Goal: Task Accomplishment & Management: Use online tool/utility

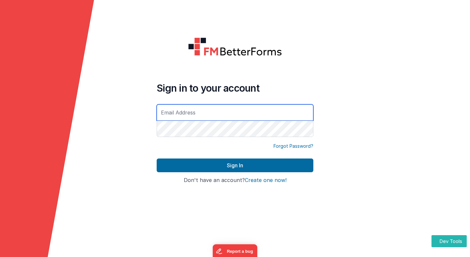
click at [178, 112] on input "text" at bounding box center [235, 112] width 157 height 16
type input "[EMAIL_ADDRESS][DOMAIN_NAME]"
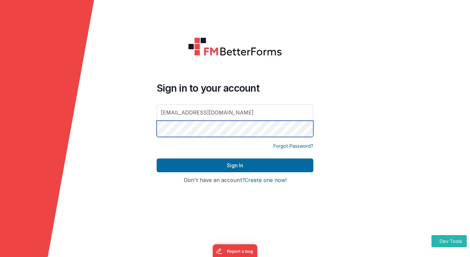
click at [157, 159] on button "Sign In" at bounding box center [235, 166] width 157 height 14
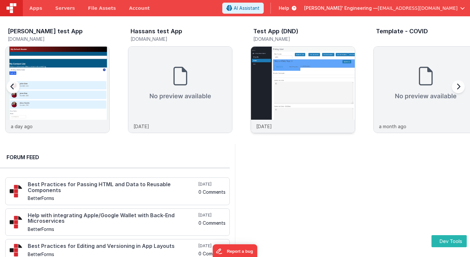
click at [271, 69] on img at bounding box center [303, 99] width 104 height 104
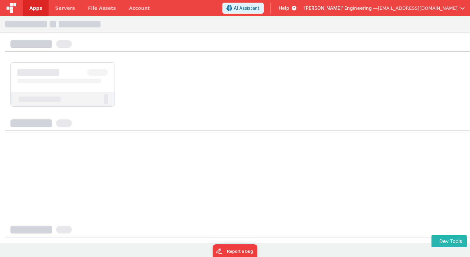
click at [186, 38] on div at bounding box center [235, 45] width 470 height 23
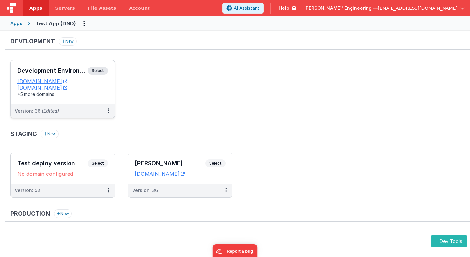
click at [101, 71] on span "Select" at bounding box center [98, 71] width 20 height 8
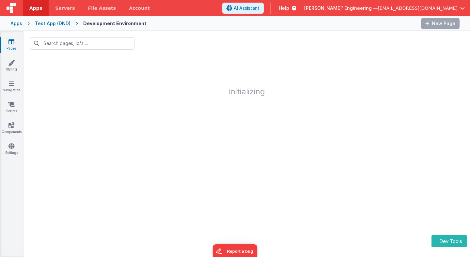
click at [184, 25] on div at bounding box center [284, 23] width 264 height 11
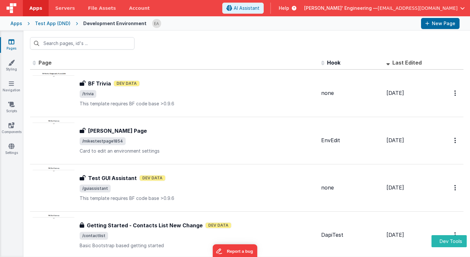
click at [208, 24] on div at bounding box center [284, 23] width 264 height 11
click at [108, 43] on input "text" at bounding box center [82, 43] width 104 height 12
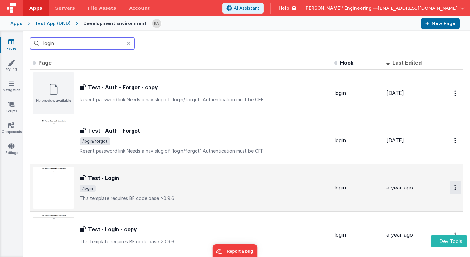
type input "login"
click at [452, 100] on button "Options" at bounding box center [455, 92] width 10 height 13
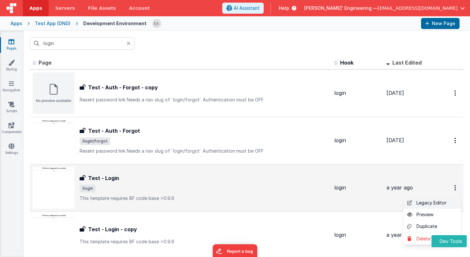
click at [437, 202] on link "Legacy Editor" at bounding box center [431, 203] width 57 height 12
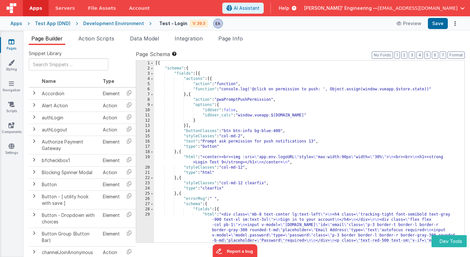
click at [312, 36] on ul "Page Builder Action Scripts Data Model Integration Page Info" at bounding box center [246, 40] width 446 height 10
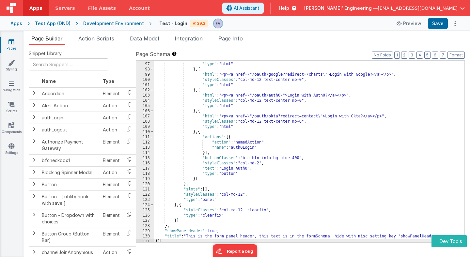
scroll to position [554, 0]
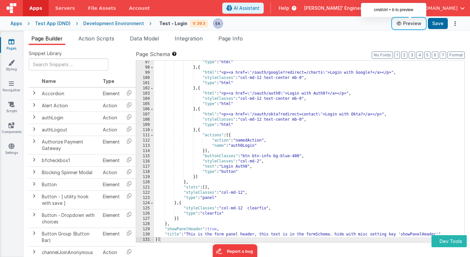
click at [401, 25] on icon at bounding box center [399, 23] width 7 height 5
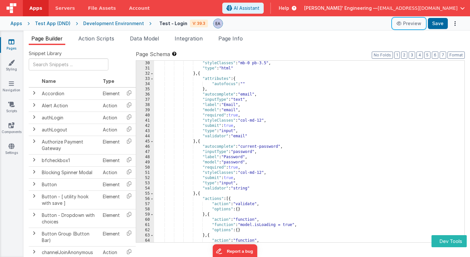
scroll to position [208, 0]
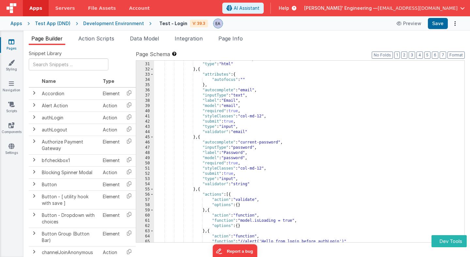
click at [211, 121] on div ""styleClasses" : "mb-0 pb-3.5" , "type" : "html" } , { "attributes" : { "autofo…" at bounding box center [309, 152] width 310 height 192
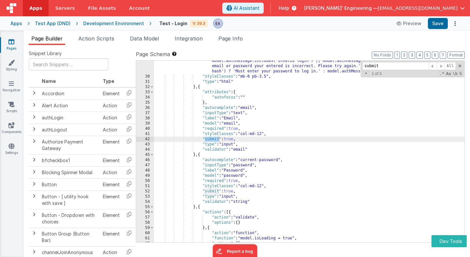
scroll to position [185, 0]
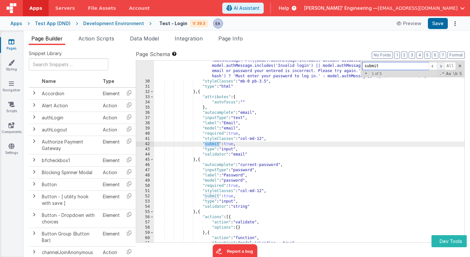
click at [442, 67] on span at bounding box center [440, 66] width 8 height 8
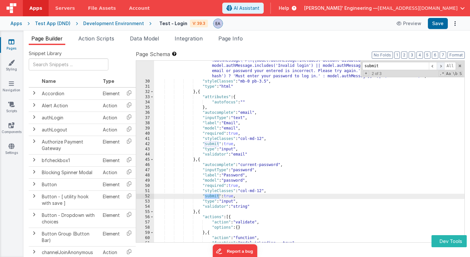
click at [442, 67] on span at bounding box center [440, 66] width 8 height 8
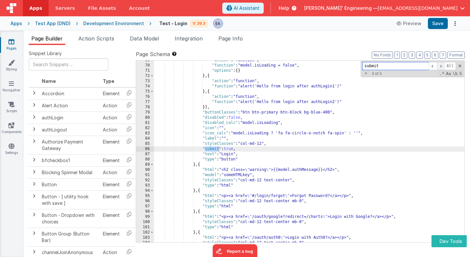
click at [442, 67] on span at bounding box center [440, 66] width 8 height 8
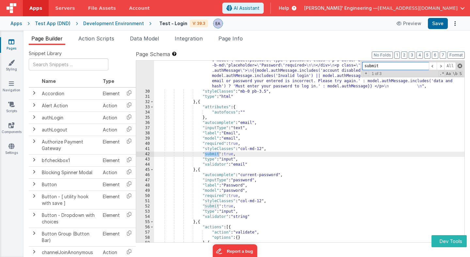
click at [460, 66] on span at bounding box center [459, 66] width 5 height 5
click at [296, 26] on div "Test - Login V: 39.3 Preview Save" at bounding box center [305, 23] width 308 height 11
click at [234, 5] on header "Apps Servers File Assets Account Some FUTURE Slot AI Assistant Help [PERSON_NAM…" at bounding box center [235, 8] width 470 height 16
click at [415, 6] on span "[EMAIL_ADDRESS][DOMAIN_NAME]" at bounding box center [417, 8] width 80 height 7
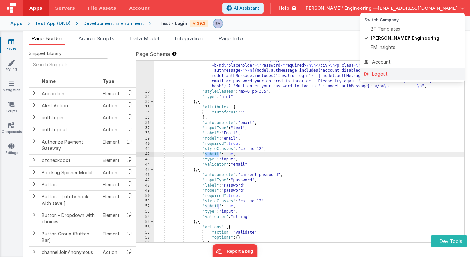
click at [380, 73] on div "Logout" at bounding box center [412, 74] width 97 height 7
